Goal: Find specific page/section: Find specific page/section

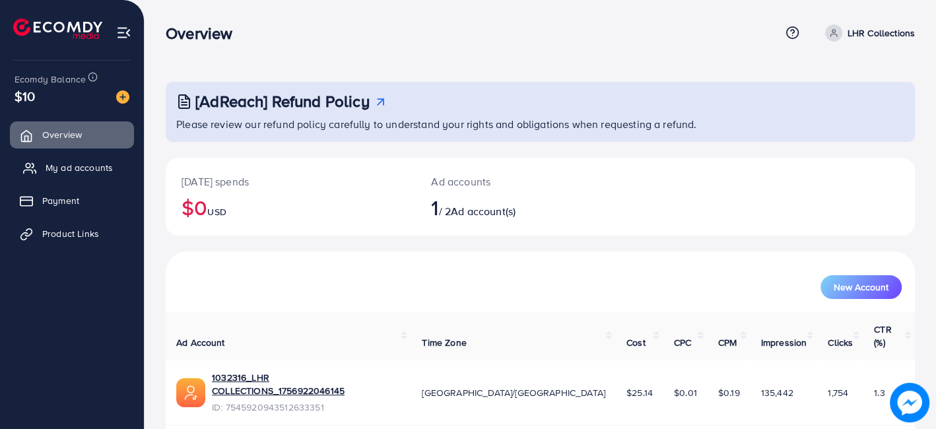
click at [95, 172] on span "My ad accounts" at bounding box center [79, 167] width 67 height 13
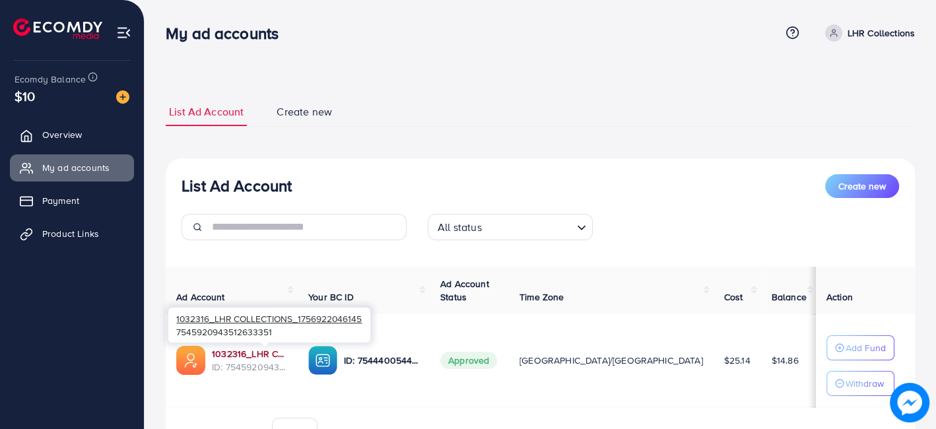
click at [264, 349] on link "1032316_LHR COLLECTIONS_1756922046145" at bounding box center [249, 353] width 75 height 13
